Goal: Find contact information: Find contact information

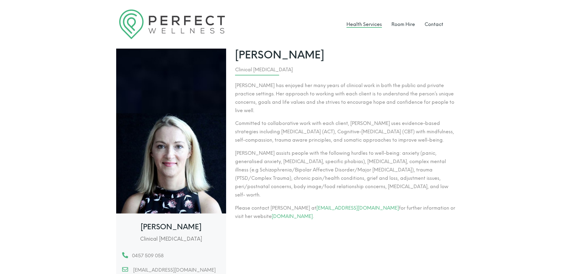
click at [375, 25] on link "Health Services" at bounding box center [363, 24] width 35 height 6
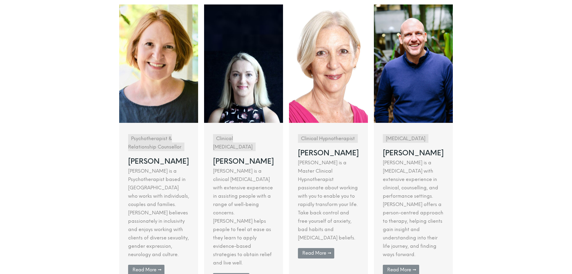
scroll to position [152, 0]
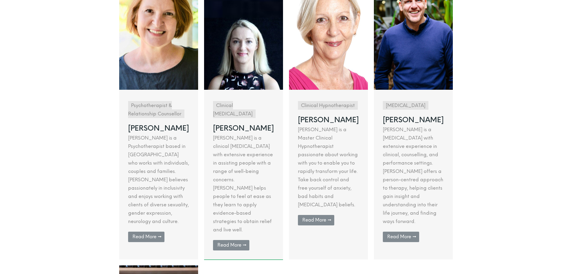
click at [229, 211] on link at bounding box center [243, 115] width 79 height 288
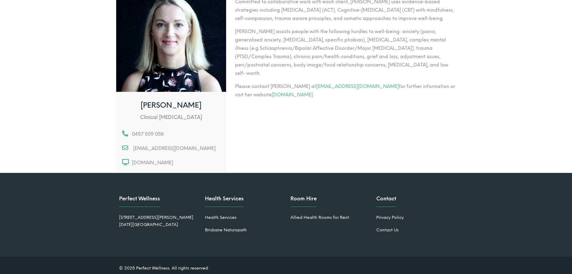
scroll to position [127, 0]
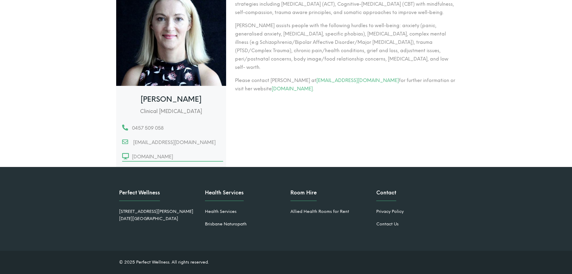
click at [173, 157] on span "[DOMAIN_NAME]" at bounding box center [151, 156] width 43 height 8
